Goal: Task Accomplishment & Management: Manage account settings

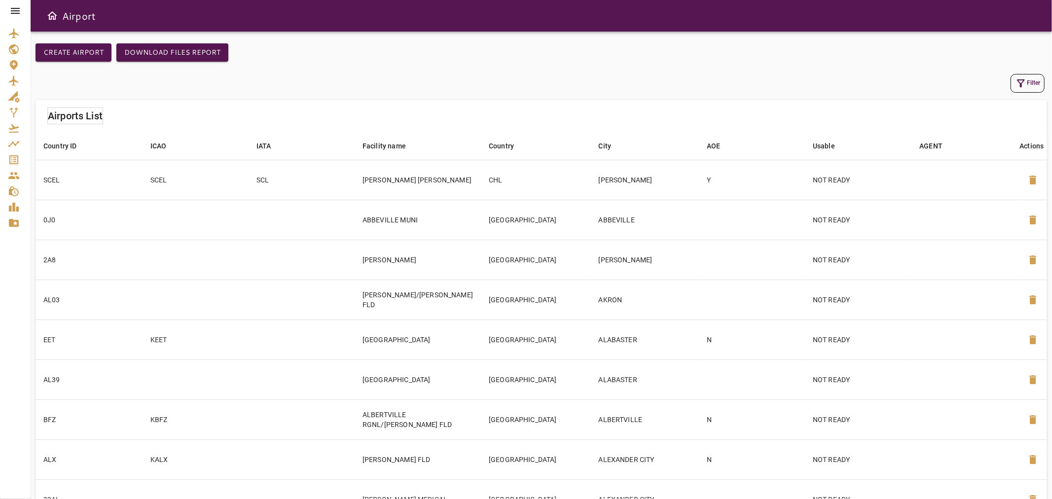
click at [13, 12] on icon at bounding box center [15, 11] width 12 height 12
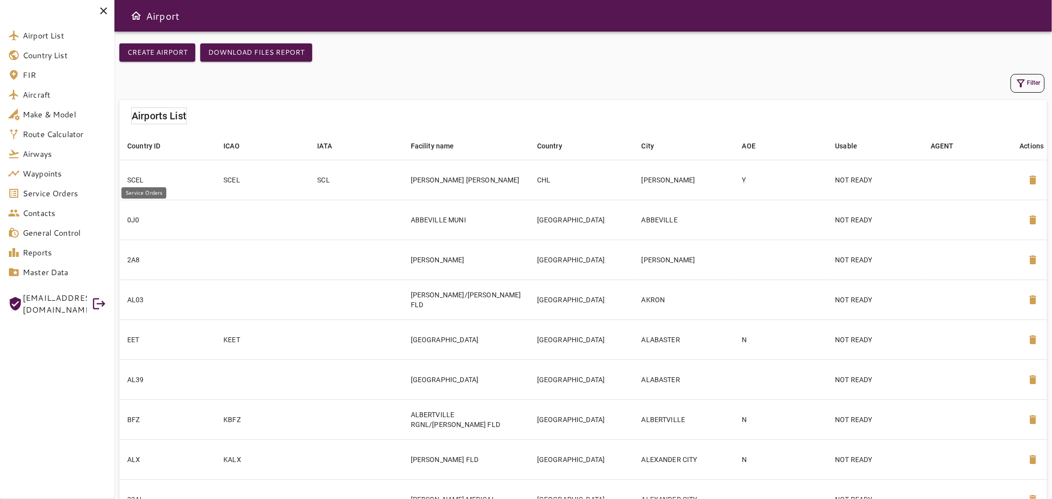
click at [67, 196] on span "Service Orders" at bounding box center [65, 193] width 84 height 12
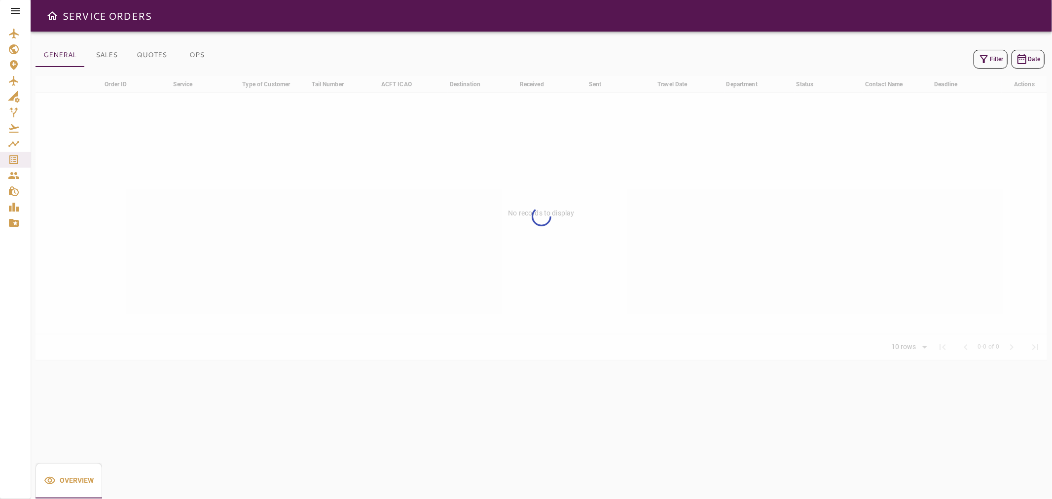
click at [995, 55] on button "Filter" at bounding box center [991, 59] width 34 height 19
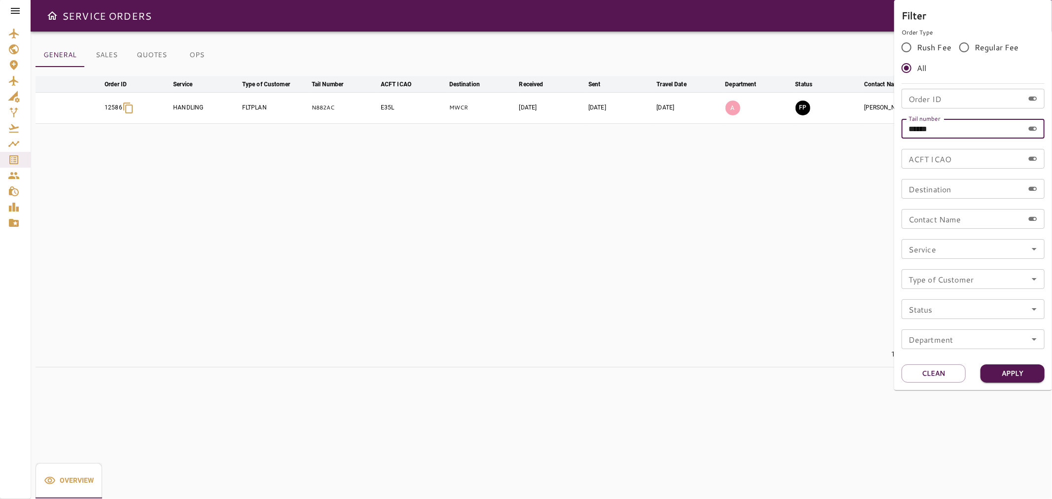
drag, startPoint x: 957, startPoint y: 129, endPoint x: 870, endPoint y: 127, distance: 87.3
click at [870, 127] on div "Filter Order Type Rush Fee Regular Fee All Order ID Order ID Tail number ******…" at bounding box center [526, 249] width 1052 height 499
paste input "text"
type input "******"
click at [987, 373] on button "Apply" at bounding box center [1013, 374] width 64 height 18
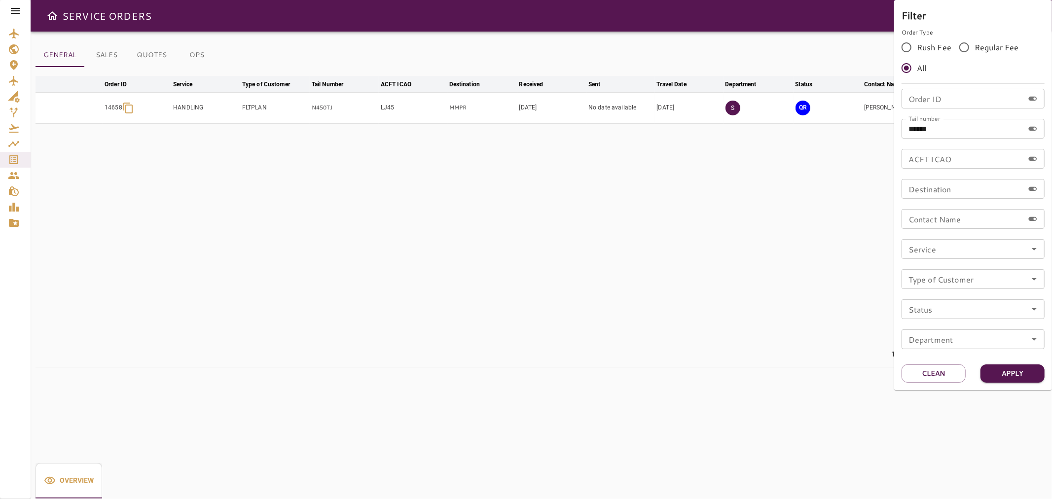
click at [847, 259] on div at bounding box center [526, 249] width 1052 height 499
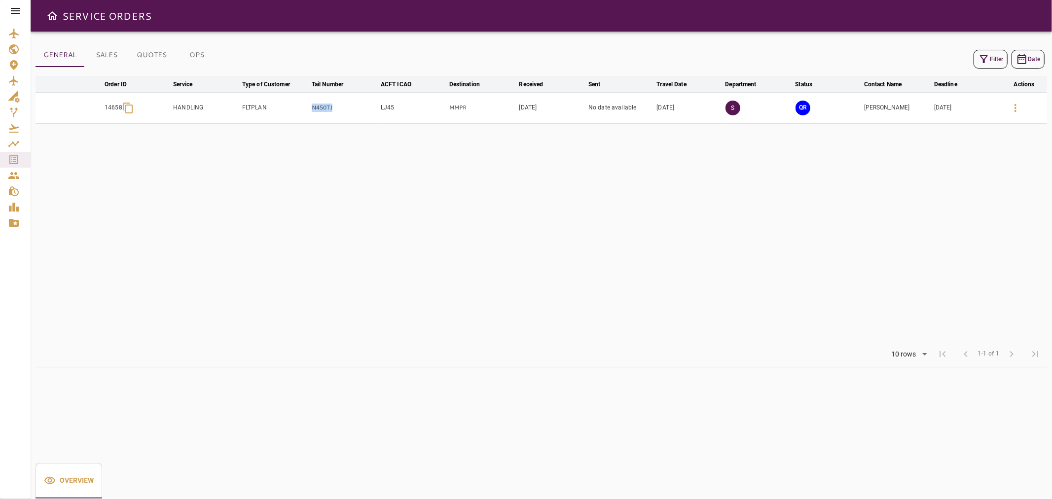
drag, startPoint x: 347, startPoint y: 111, endPoint x: 304, endPoint y: 111, distance: 42.4
click at [304, 111] on tr "14658 HANDLING FLTPLAN N450TJ LJ45 MMPR Oct 03, 2025 No date available Oct 09, …" at bounding box center [542, 107] width 1012 height 31
copy tr "N450TJ"
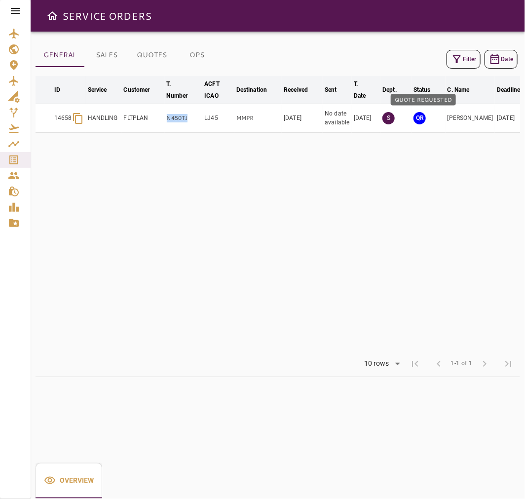
click at [422, 120] on button "QR" at bounding box center [419, 118] width 12 height 12
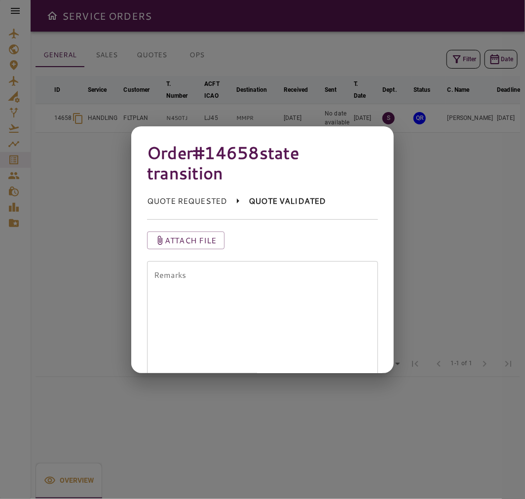
click at [410, 183] on div at bounding box center [262, 249] width 525 height 499
click at [415, 345] on div at bounding box center [262, 249] width 525 height 499
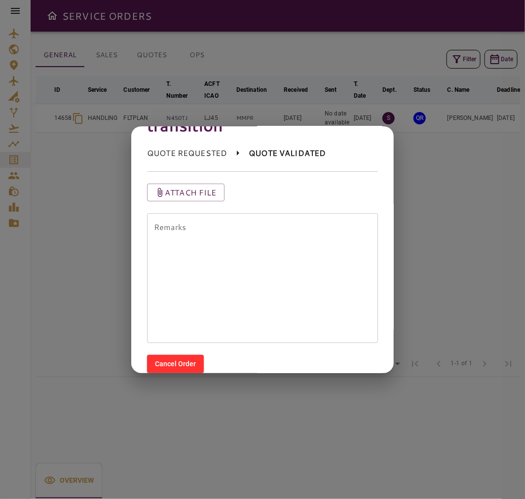
scroll to position [97, 0]
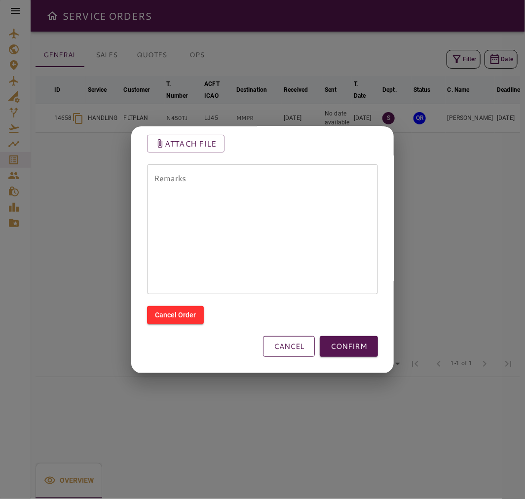
click at [294, 347] on button "CANCEL" at bounding box center [289, 346] width 52 height 21
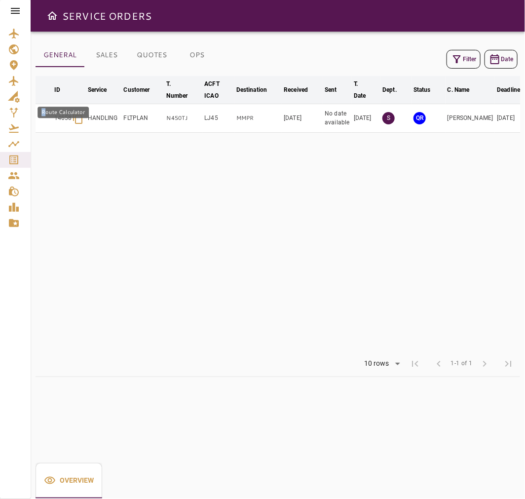
click at [45, 119] on body "SERVICE ORDERS GENERAL SALES QUOTES OPS Filter Date arrow_downward ID arrow_dow…" at bounding box center [262, 249] width 525 height 499
drag, startPoint x: 48, startPoint y: 120, endPoint x: 70, endPoint y: 120, distance: 21.7
click at [70, 120] on tr "14658 HANDLING FLTPLAN N450TJ LJ45 MMPR Oct 03, 2025 No date available Oct 09, …" at bounding box center [300, 118] width 528 height 29
copy p "14658"
drag, startPoint x: 193, startPoint y: 130, endPoint x: 208, endPoint y: 133, distance: 14.6
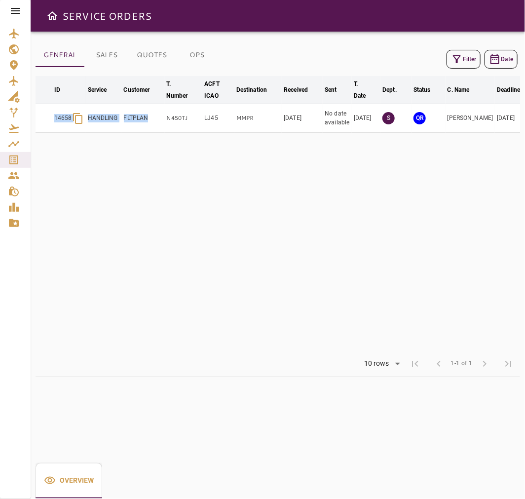
click at [208, 133] on table "arrow_downward ID arrow_downward Service arrow_downward Customer arrow_downward…" at bounding box center [300, 213] width 528 height 275
copy table "arrow_downward ID arrow_downward Service arrow_downward Customer arrow_downward…"
drag, startPoint x: 316, startPoint y: 175, endPoint x: 217, endPoint y: 115, distance: 115.5
click at [315, 175] on table "arrow_downward ID arrow_downward Service arrow_downward Customer arrow_downward…" at bounding box center [300, 213] width 528 height 275
click at [205, 110] on td "LJ45" at bounding box center [218, 118] width 32 height 29
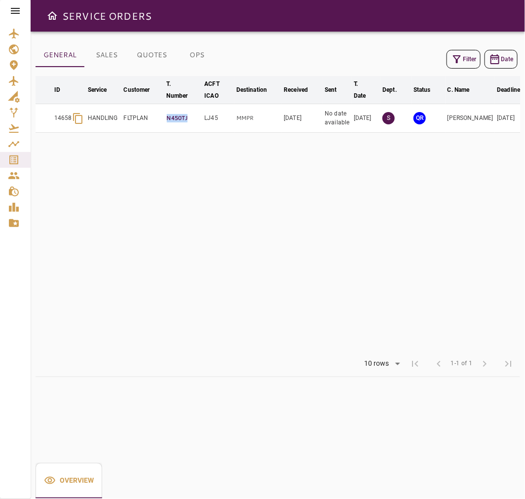
drag, startPoint x: 164, startPoint y: 114, endPoint x: 188, endPoint y: 117, distance: 23.9
click at [187, 117] on tr "14658 HANDLING FLTPLAN N450TJ LJ45 MMPR Oct 03, 2025 No date available Oct 09, …" at bounding box center [300, 118] width 528 height 29
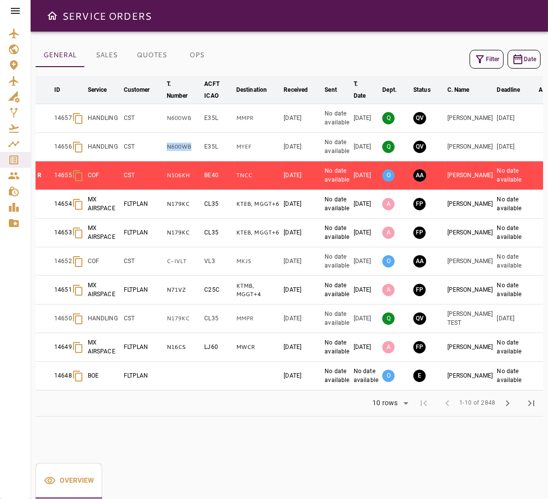
click at [479, 57] on icon "button" at bounding box center [480, 59] width 12 height 12
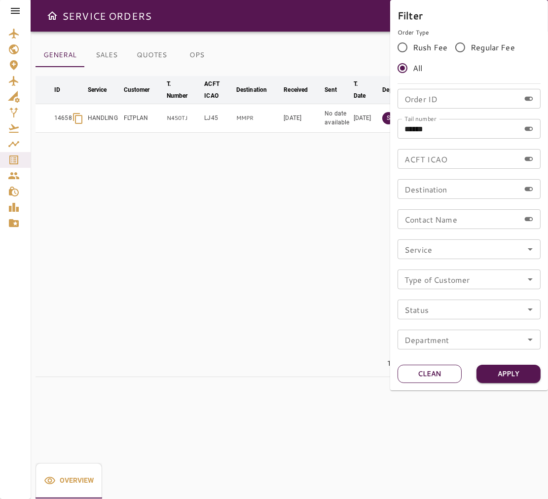
click at [439, 369] on button "Clean" at bounding box center [430, 374] width 64 height 18
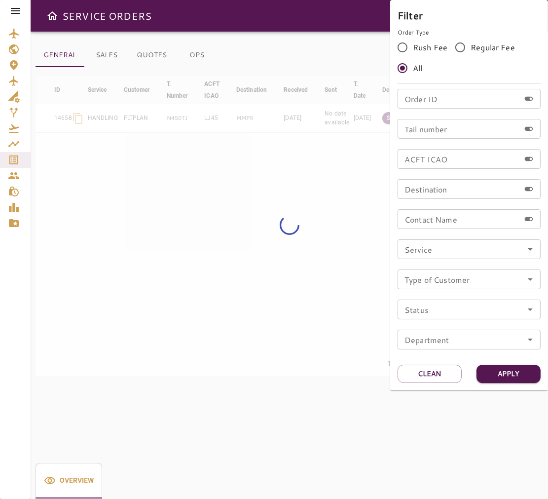
click at [349, 272] on div at bounding box center [274, 249] width 548 height 499
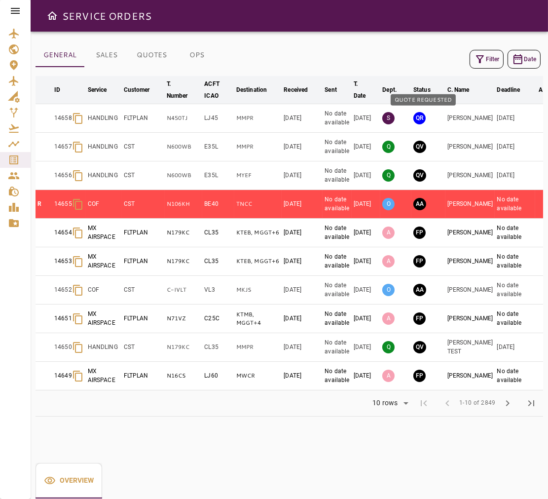
click at [423, 117] on button "QR" at bounding box center [419, 118] width 12 height 12
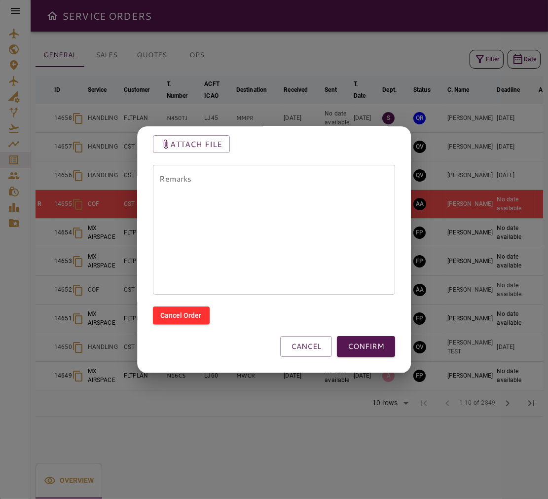
scroll to position [97, 0]
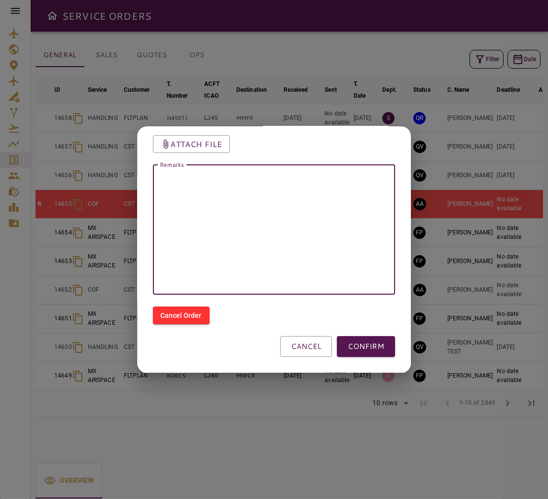
click at [289, 186] on textarea "Remarks" at bounding box center [274, 229] width 229 height 113
click at [220, 180] on textarea "Remarks" at bounding box center [274, 229] width 229 height 113
paste textarea "******"
type textarea "******"
drag, startPoint x: 201, startPoint y: 183, endPoint x: 109, endPoint y: 182, distance: 91.8
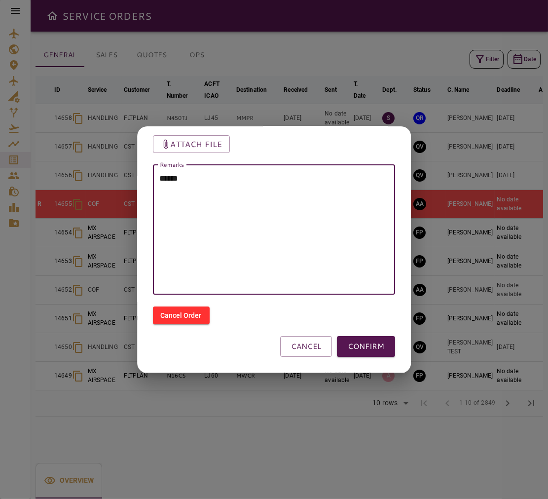
click at [109, 182] on div "Order #14658 state transition QUOTE REQUESTED QUOTE VALIDATED Attach file Remar…" at bounding box center [274, 249] width 548 height 499
click at [198, 180] on textarea "Remarks" at bounding box center [270, 229] width 220 height 113
type textarea "*"
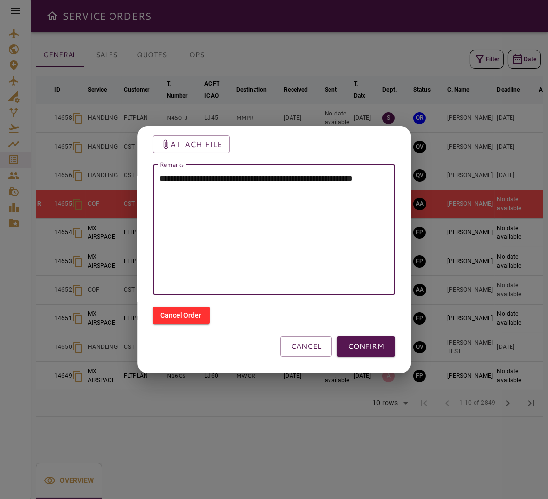
paste textarea "********"
click at [285, 197] on textarea "**********" at bounding box center [270, 229] width 220 height 113
paste textarea "**********"
type textarea "**********"
click at [367, 342] on button "CONFIRM" at bounding box center [366, 346] width 58 height 21
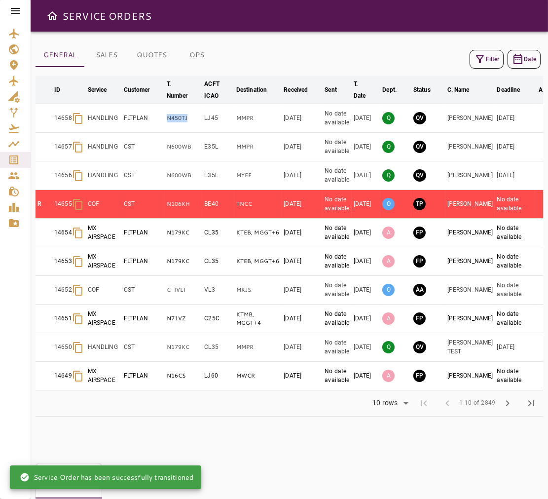
drag, startPoint x: 191, startPoint y: 120, endPoint x: 156, endPoint y: 123, distance: 35.2
click at [156, 123] on tr "14658 HANDLING FLTPLAN N450TJ LJ45 MMPR [DATE] No date available [DATE] Q QV [P…" at bounding box center [300, 118] width 528 height 29
copy tr "N450TJ"
